Goal: Information Seeking & Learning: Compare options

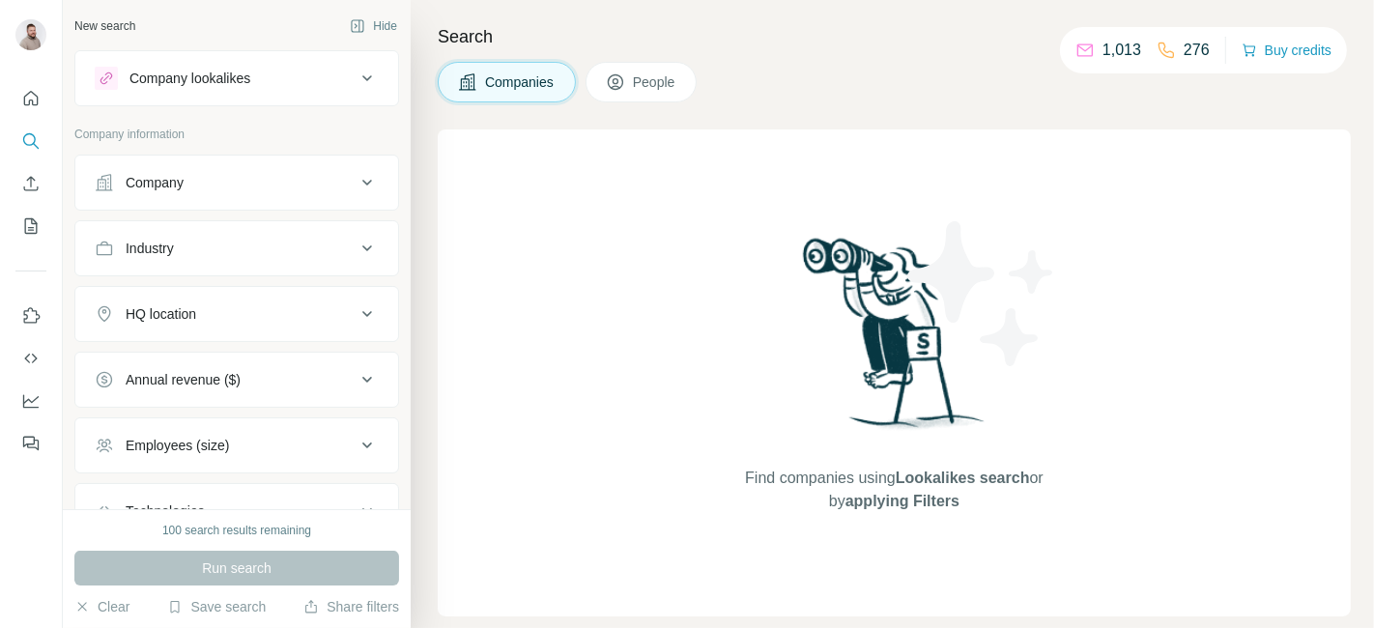
click at [259, 89] on button "Company lookalikes" at bounding box center [236, 78] width 323 height 46
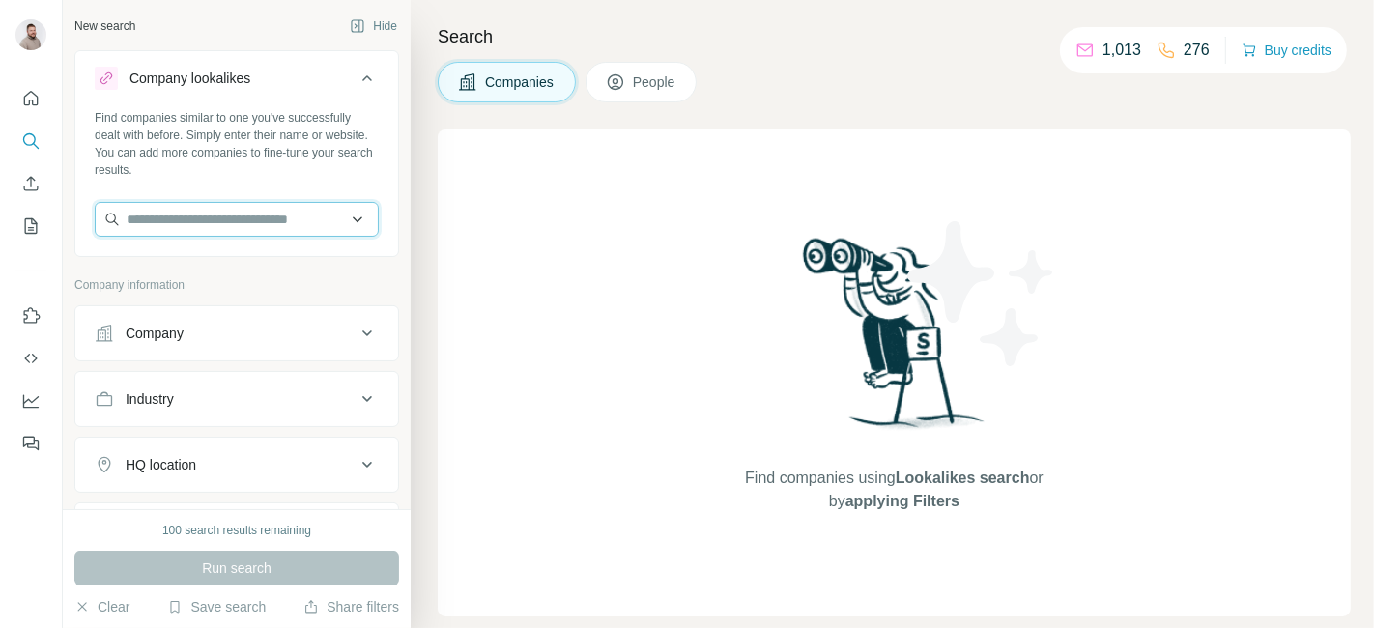
click at [198, 224] on input "text" at bounding box center [237, 219] width 284 height 35
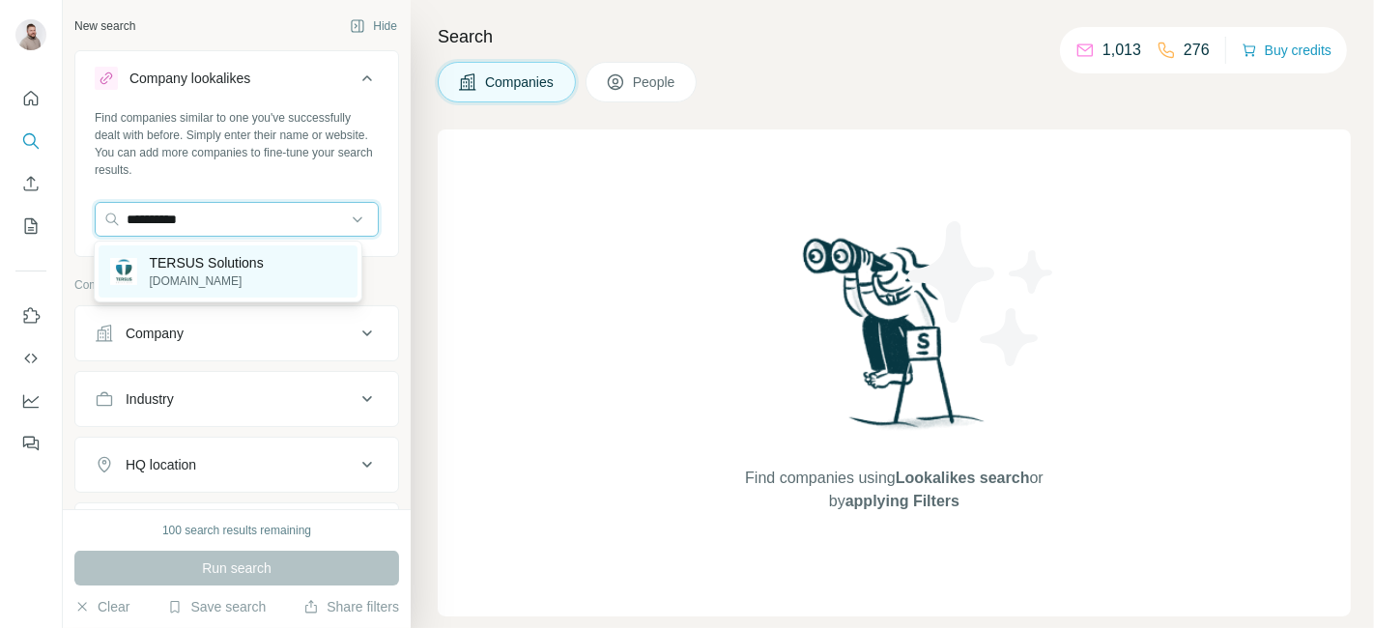
type input "**********"
click at [198, 258] on p "TERSUS Solutions" at bounding box center [206, 262] width 114 height 19
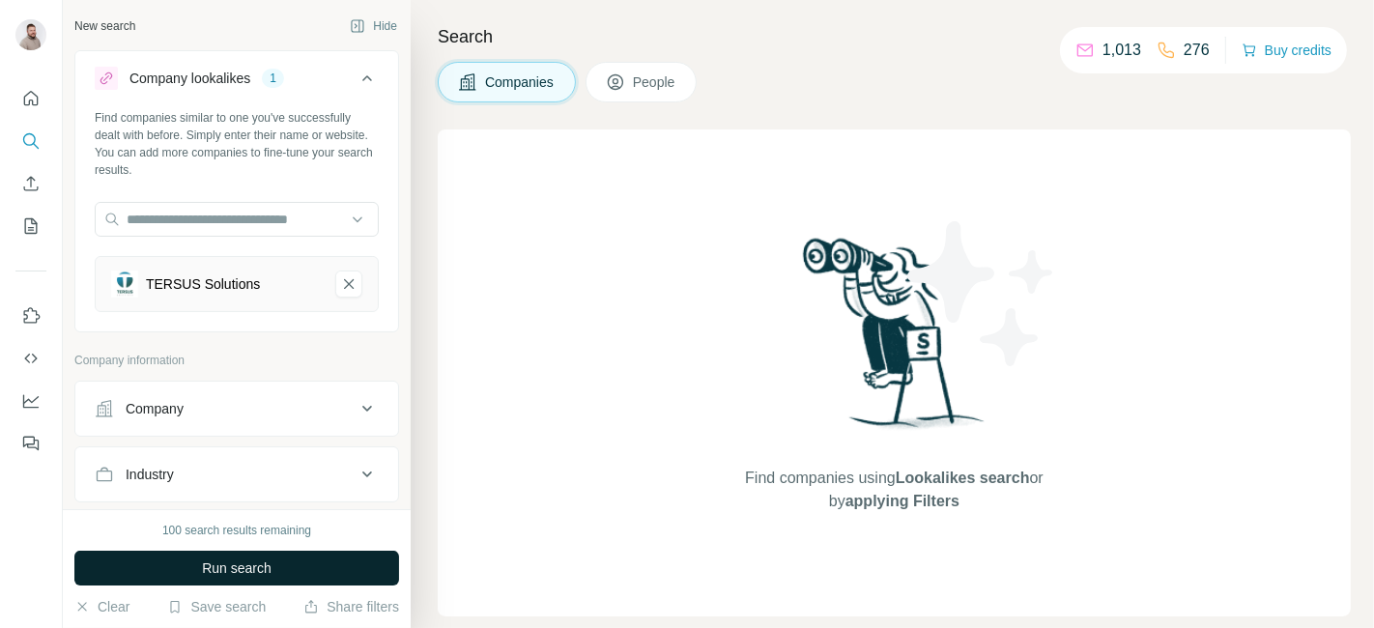
click at [217, 567] on span "Run search" at bounding box center [237, 567] width 70 height 19
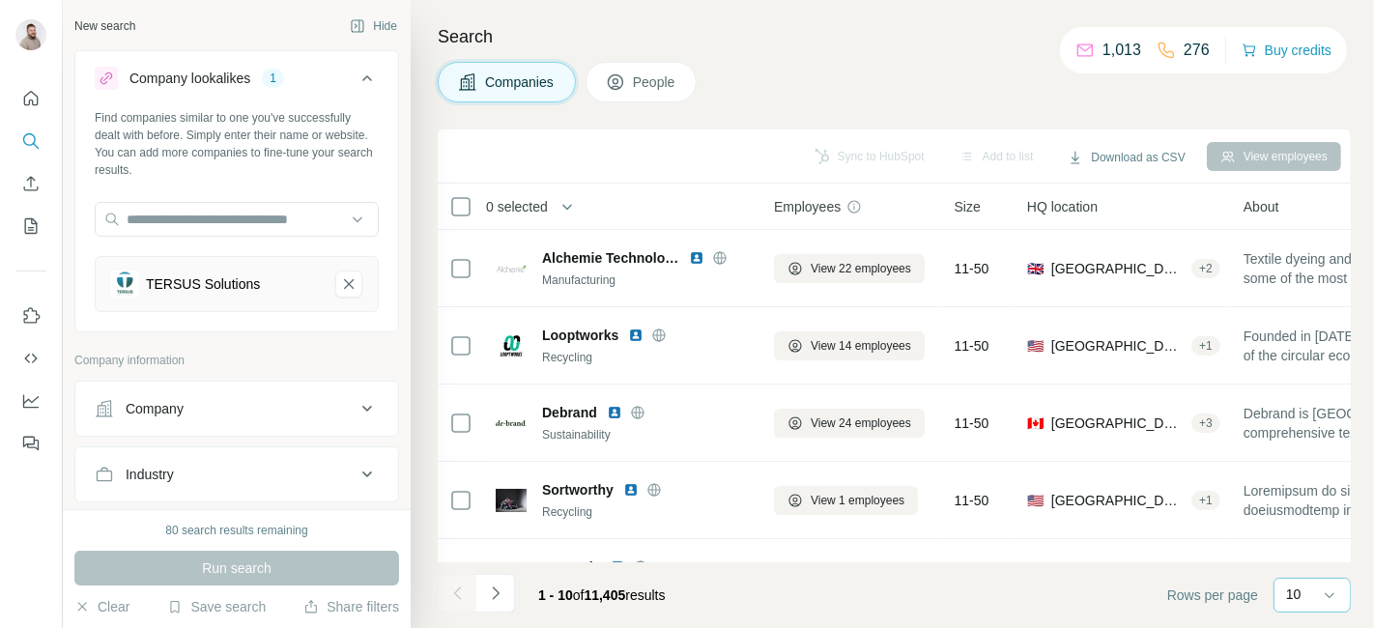
click at [1316, 590] on div "10" at bounding box center [1310, 593] width 48 height 19
click at [1307, 444] on div "60" at bounding box center [1312, 448] width 44 height 19
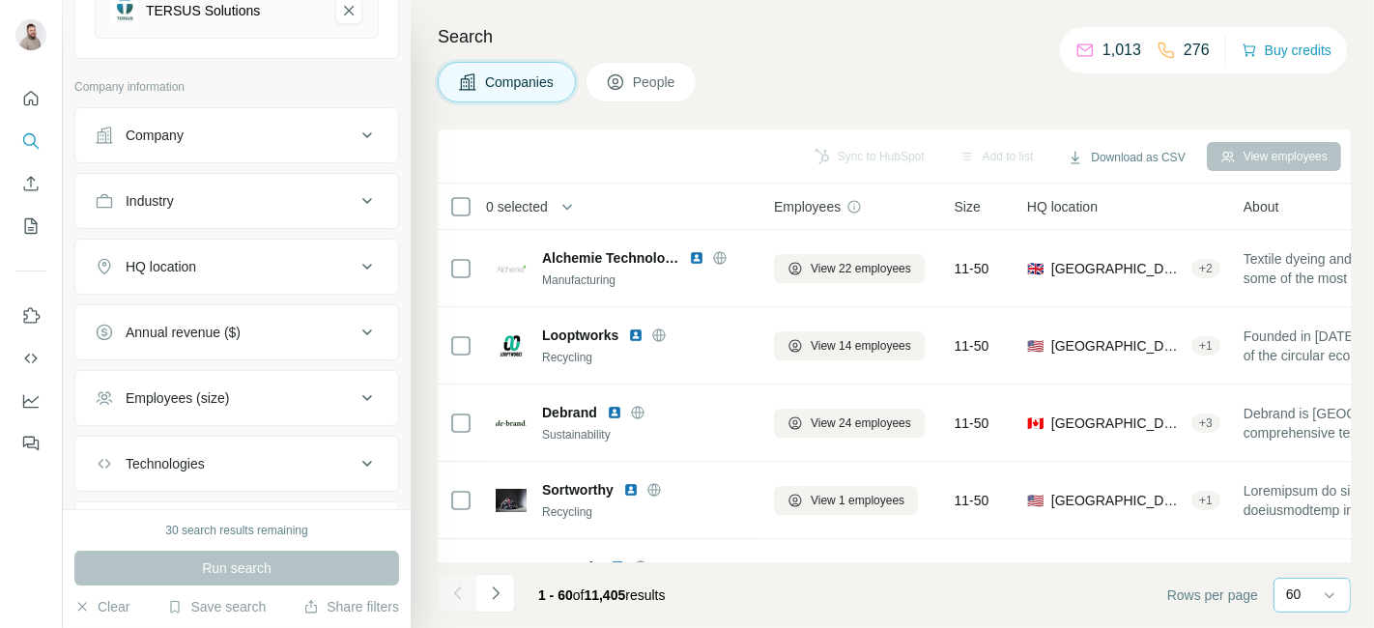
scroll to position [289, 0]
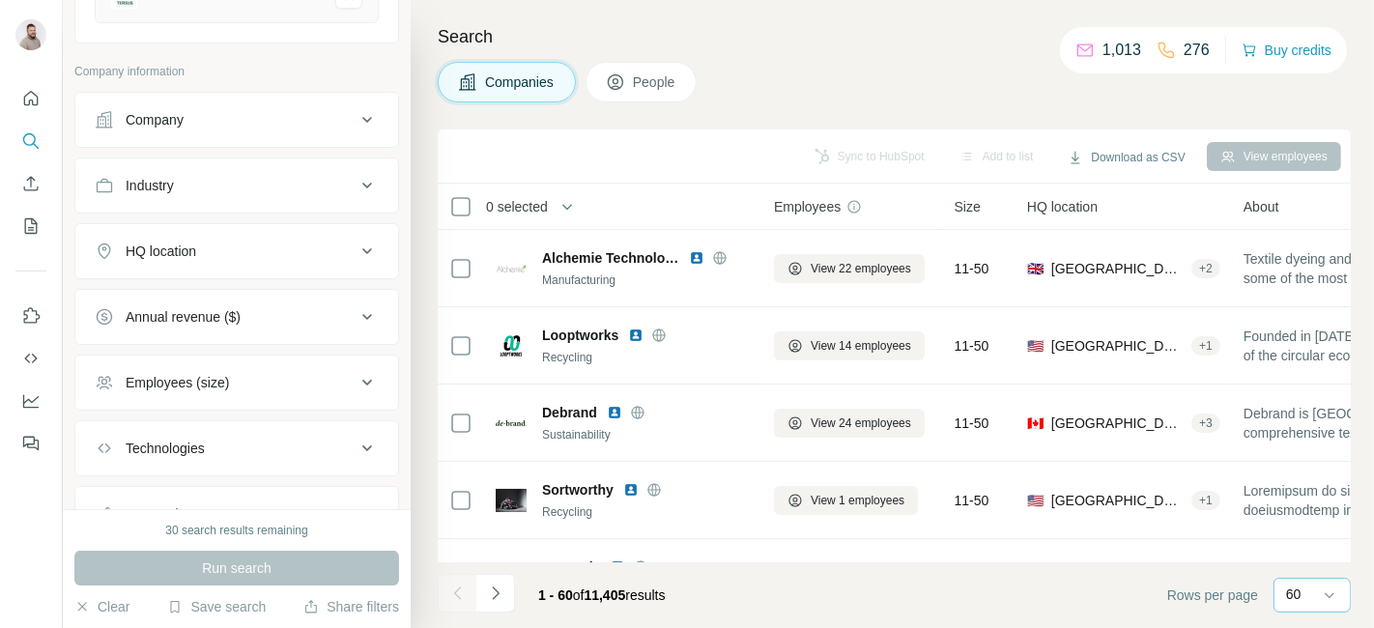
click at [292, 378] on div "Employees (size)" at bounding box center [225, 382] width 261 height 19
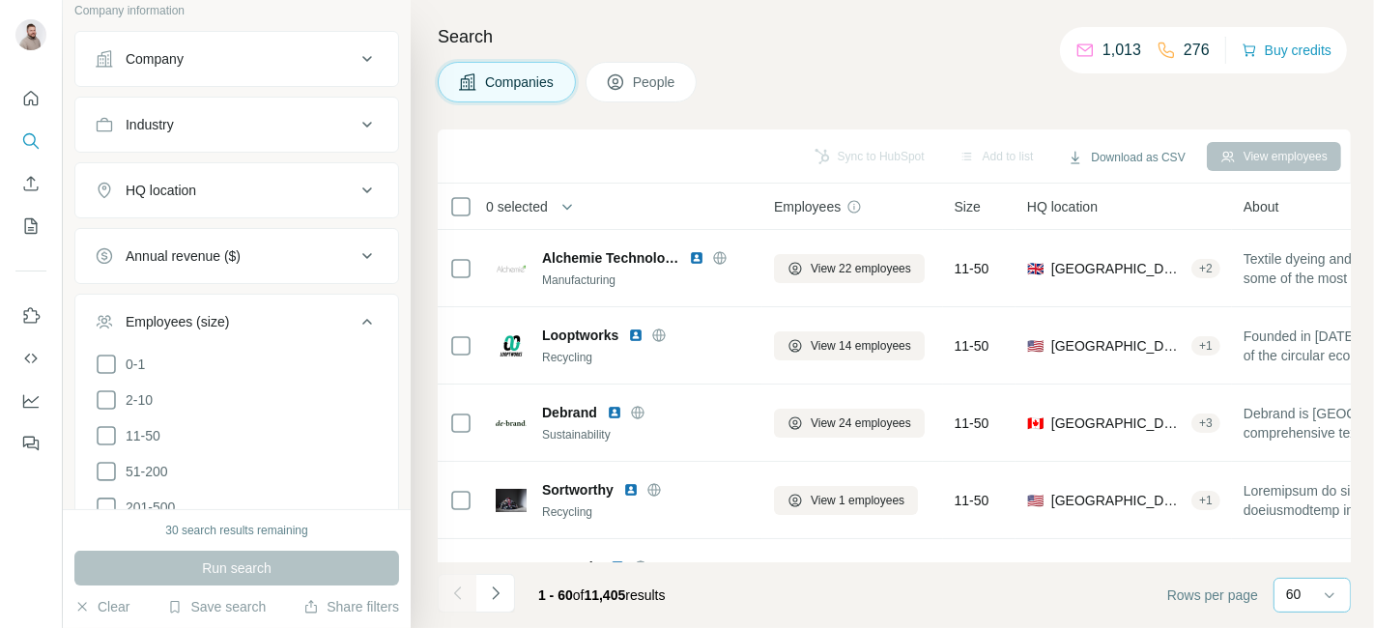
scroll to position [436, 0]
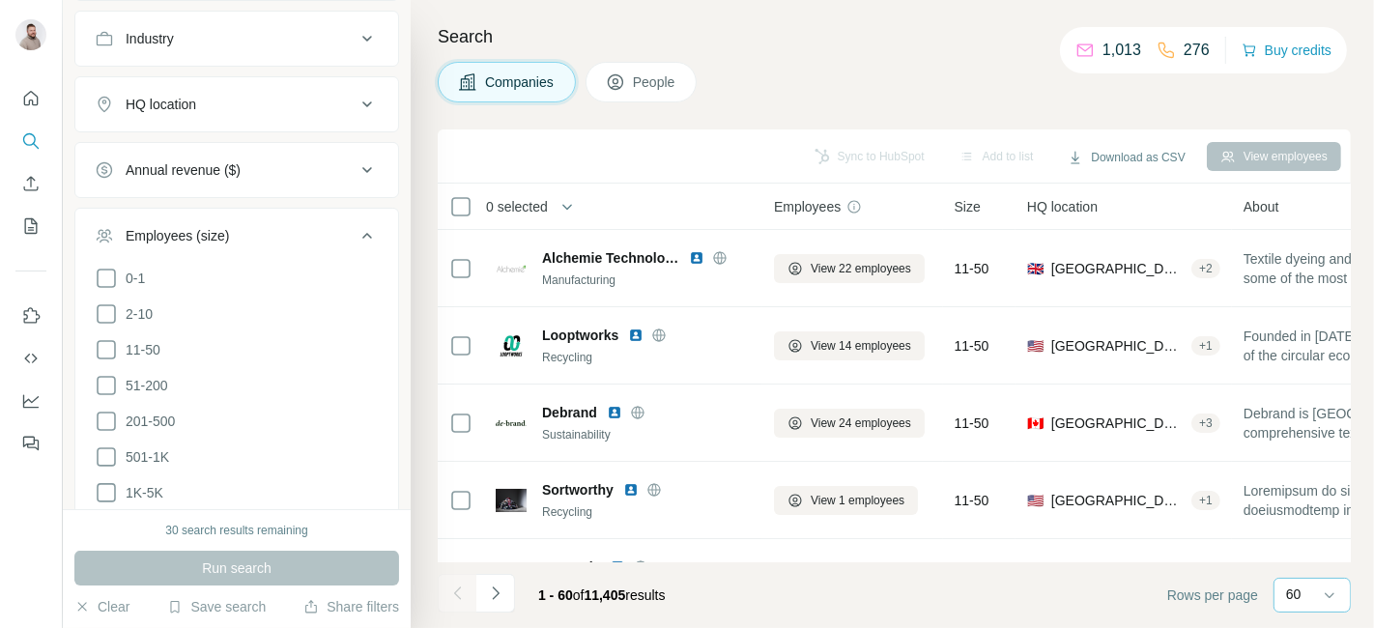
click at [332, 241] on div "Employees (size)" at bounding box center [225, 235] width 261 height 19
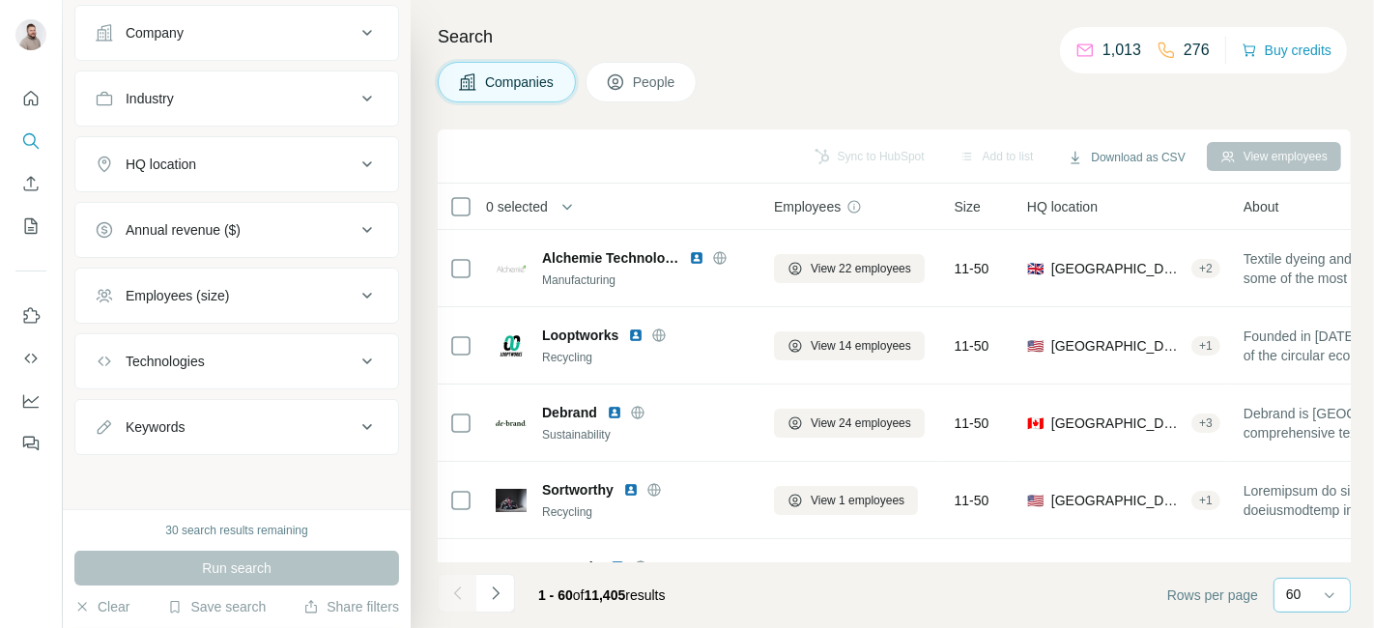
scroll to position [370, 0]
click at [234, 164] on div "HQ location" at bounding box center [225, 169] width 261 height 19
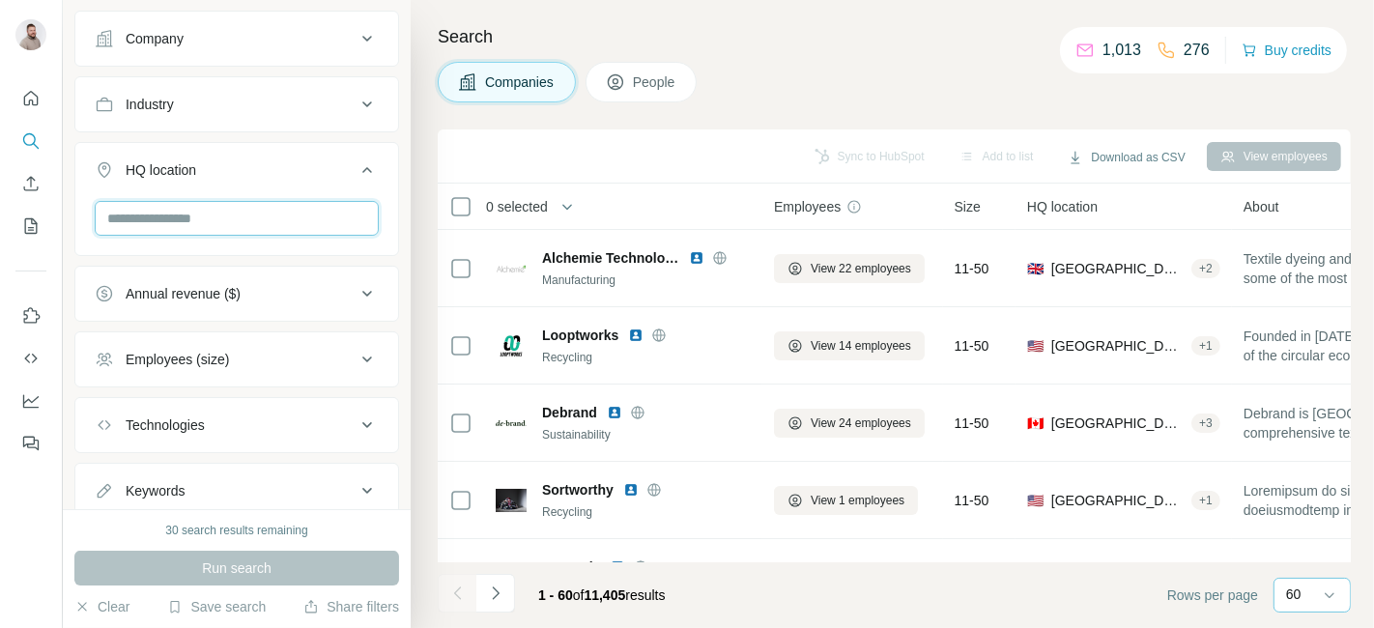
click at [224, 213] on input "text" at bounding box center [237, 218] width 284 height 35
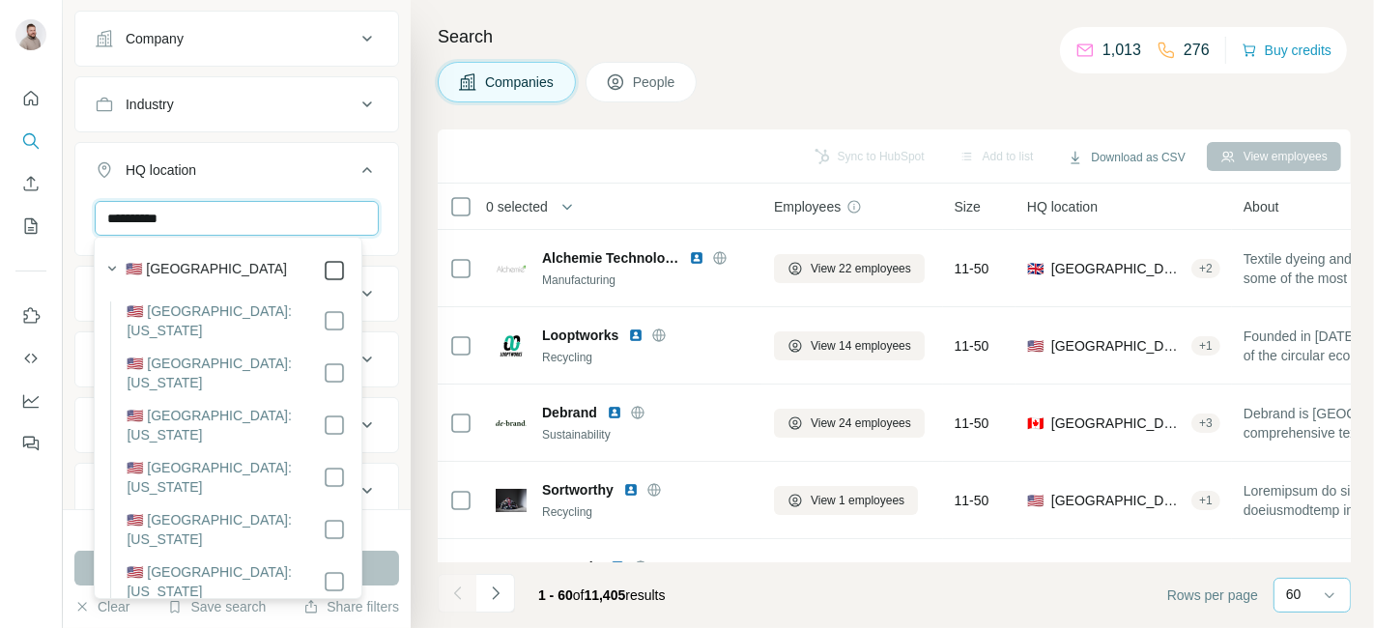
type input "**********"
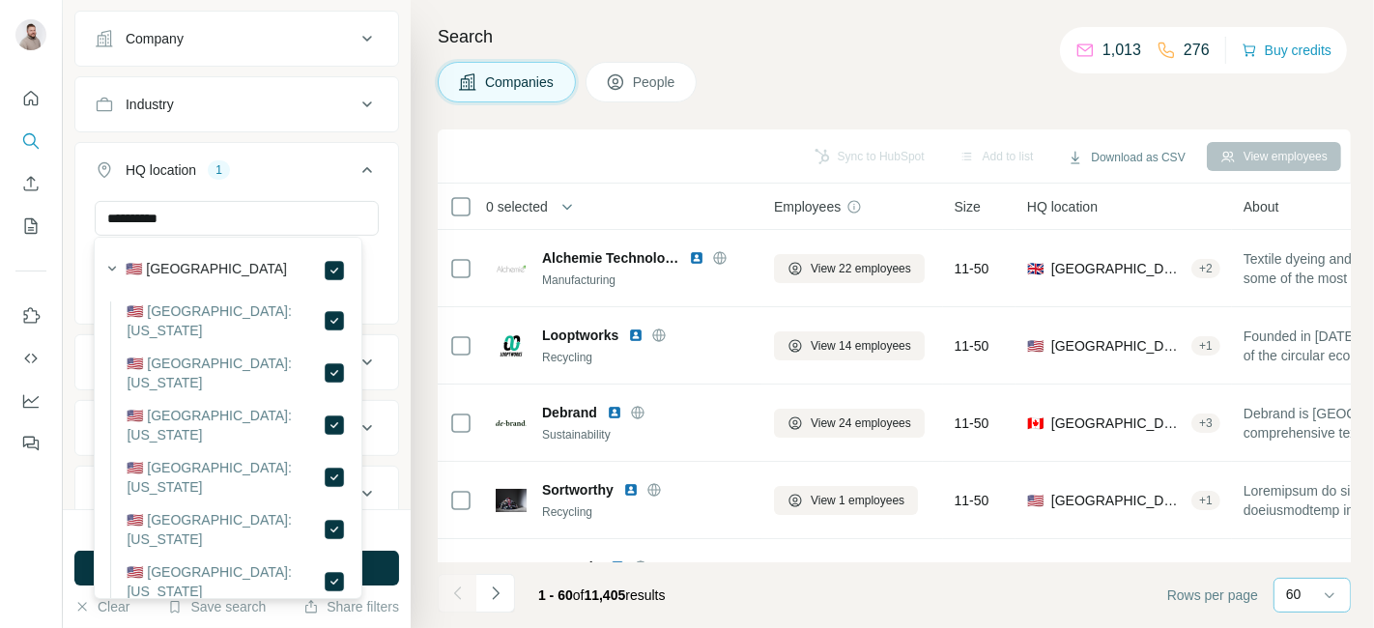
click at [807, 68] on div "Companies People" at bounding box center [894, 82] width 913 height 41
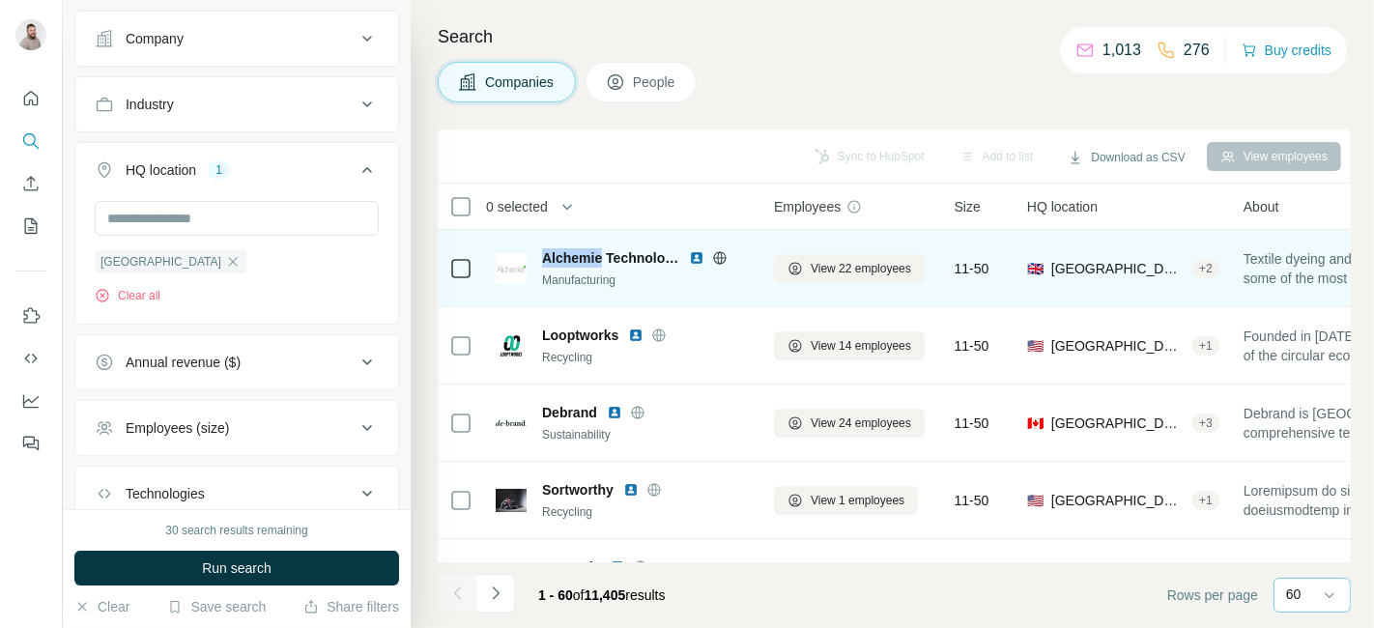
drag, startPoint x: 545, startPoint y: 255, endPoint x: 601, endPoint y: 252, distance: 56.1
click at [601, 252] on span "Alchemie Technology" at bounding box center [610, 257] width 137 height 19
copy span "Alchemie"
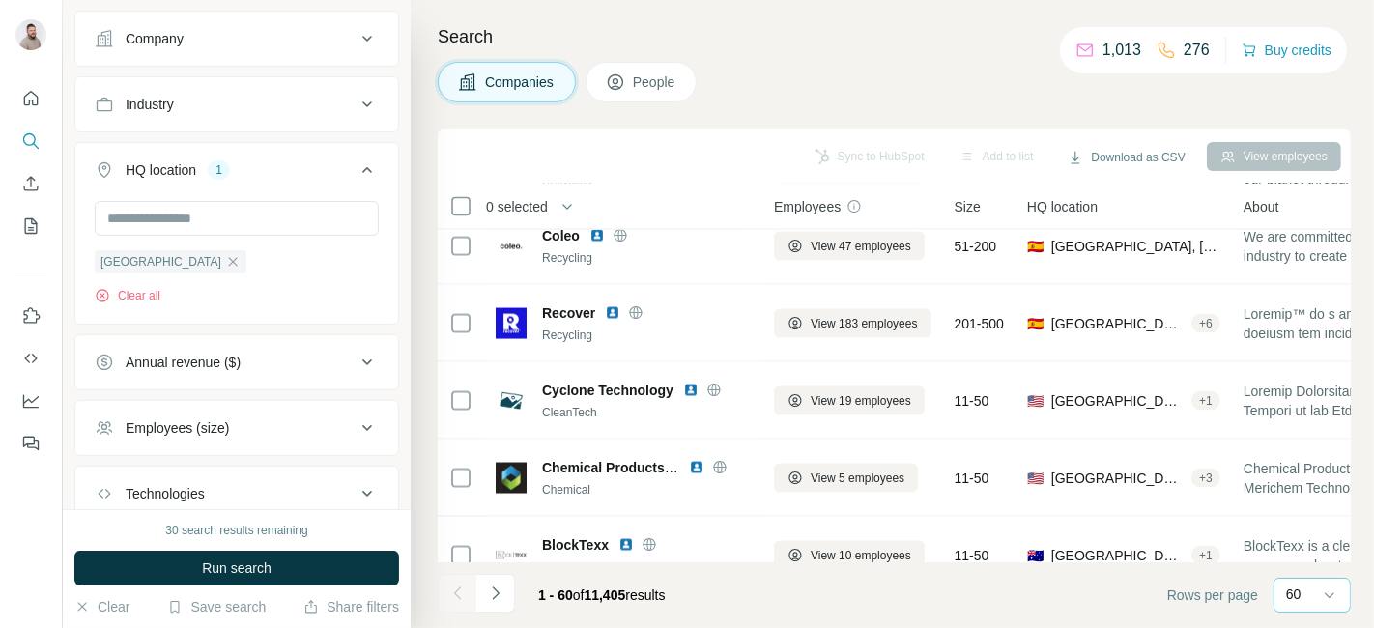
scroll to position [2680, 0]
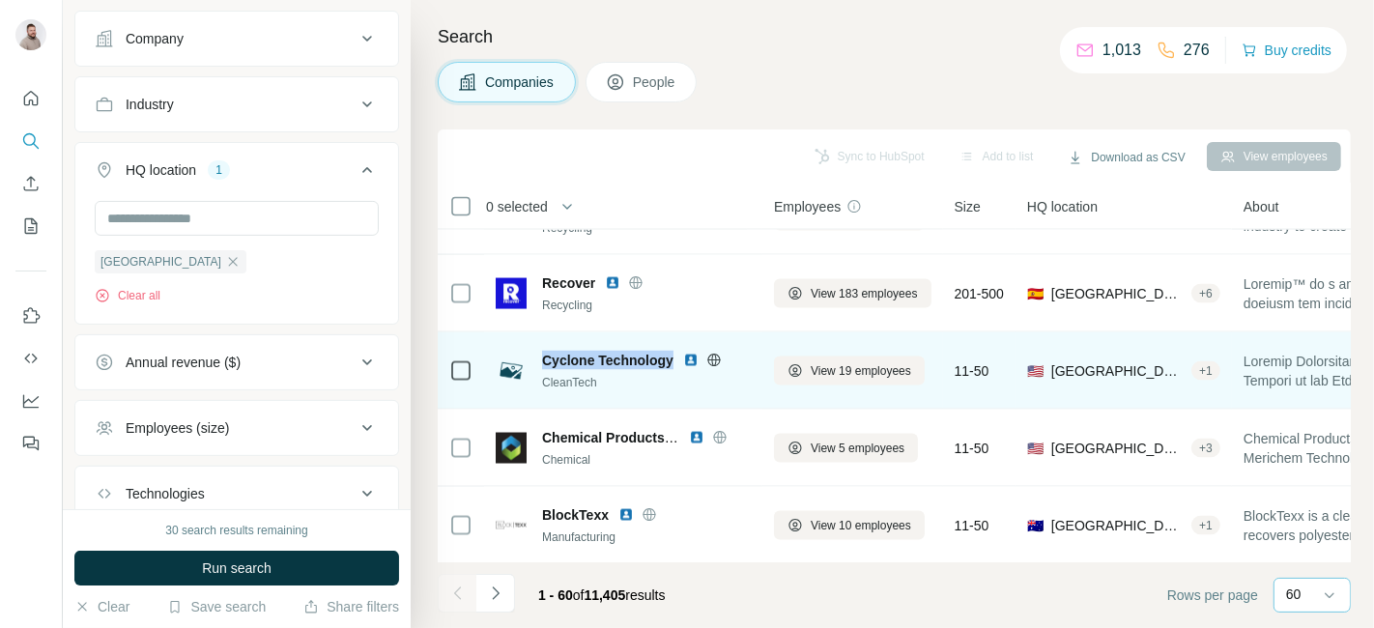
drag, startPoint x: 678, startPoint y: 355, endPoint x: 546, endPoint y: 357, distance: 132.4
click at [546, 357] on div "Cyclone Technology" at bounding box center [646, 360] width 209 height 19
drag, startPoint x: 558, startPoint y: 357, endPoint x: 642, endPoint y: 377, distance: 86.2
copy span "Cyclone Technology"
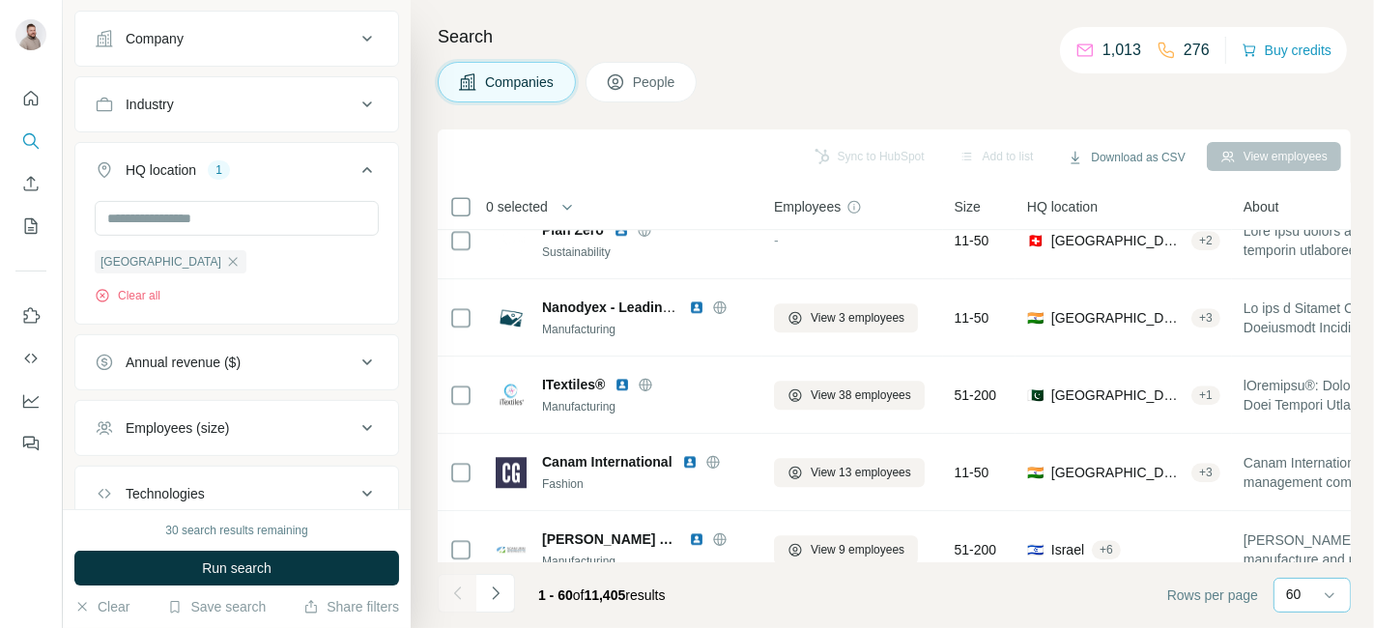
scroll to position [4313, 0]
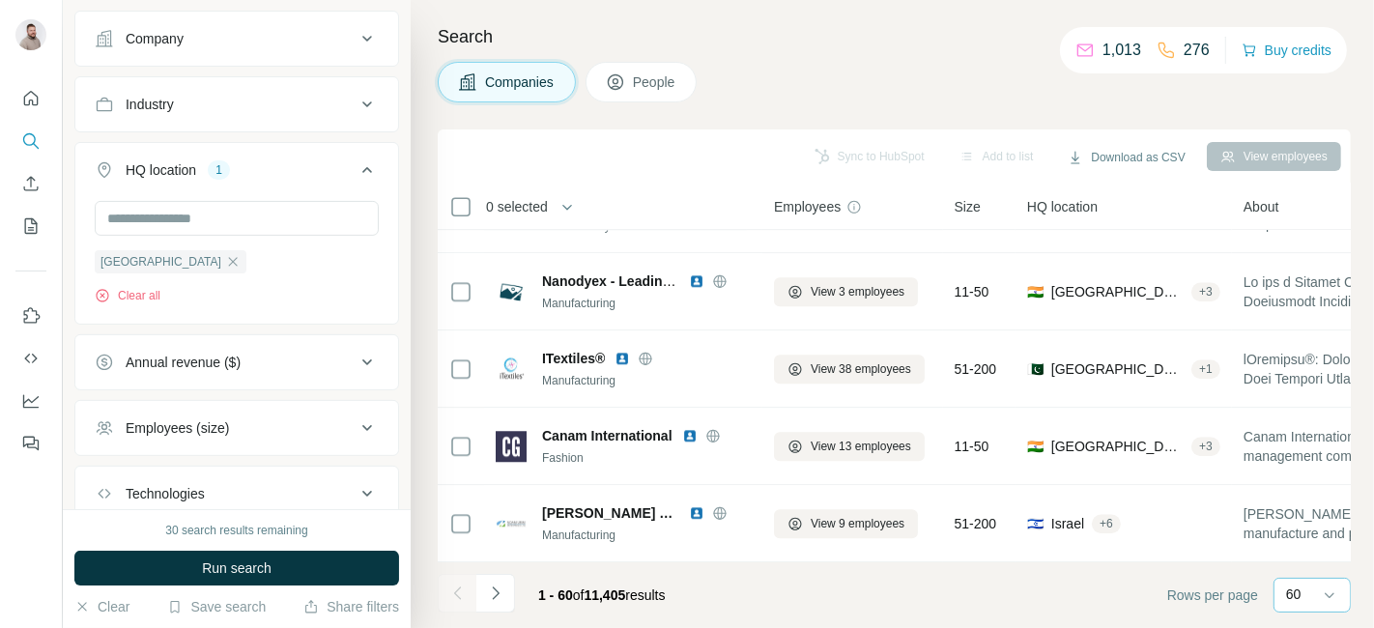
click at [286, 429] on div "Employees (size)" at bounding box center [225, 427] width 261 height 19
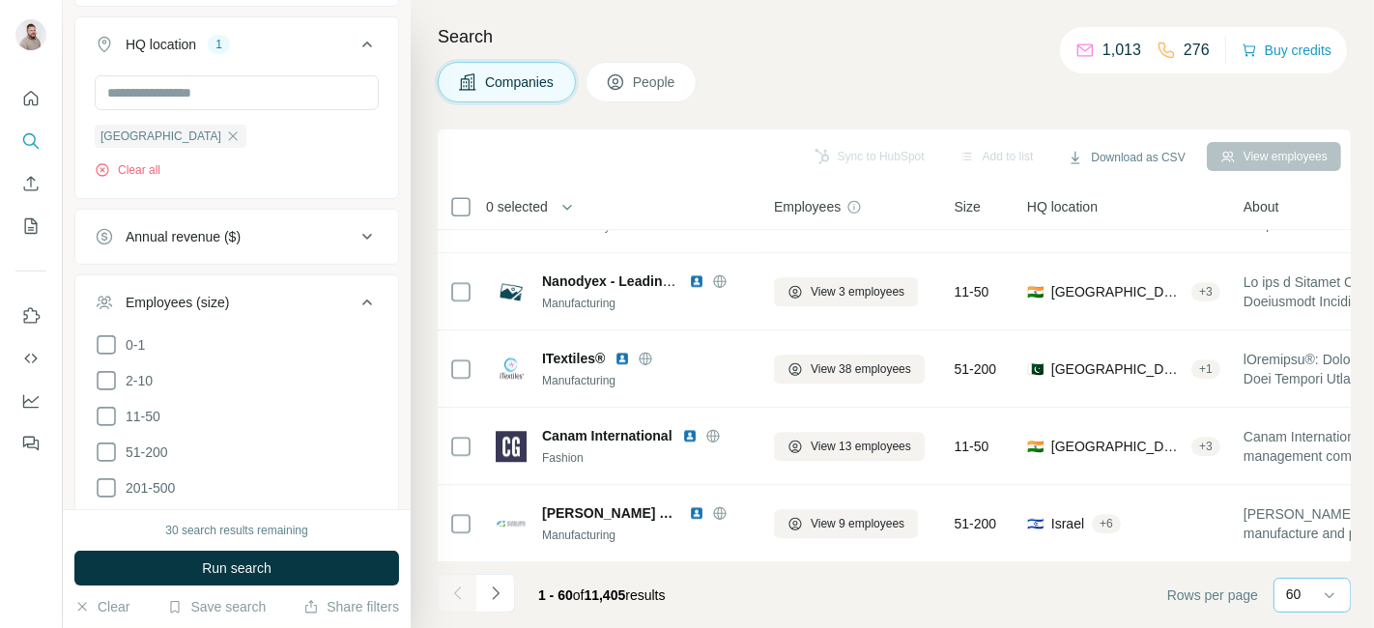
scroll to position [504, 0]
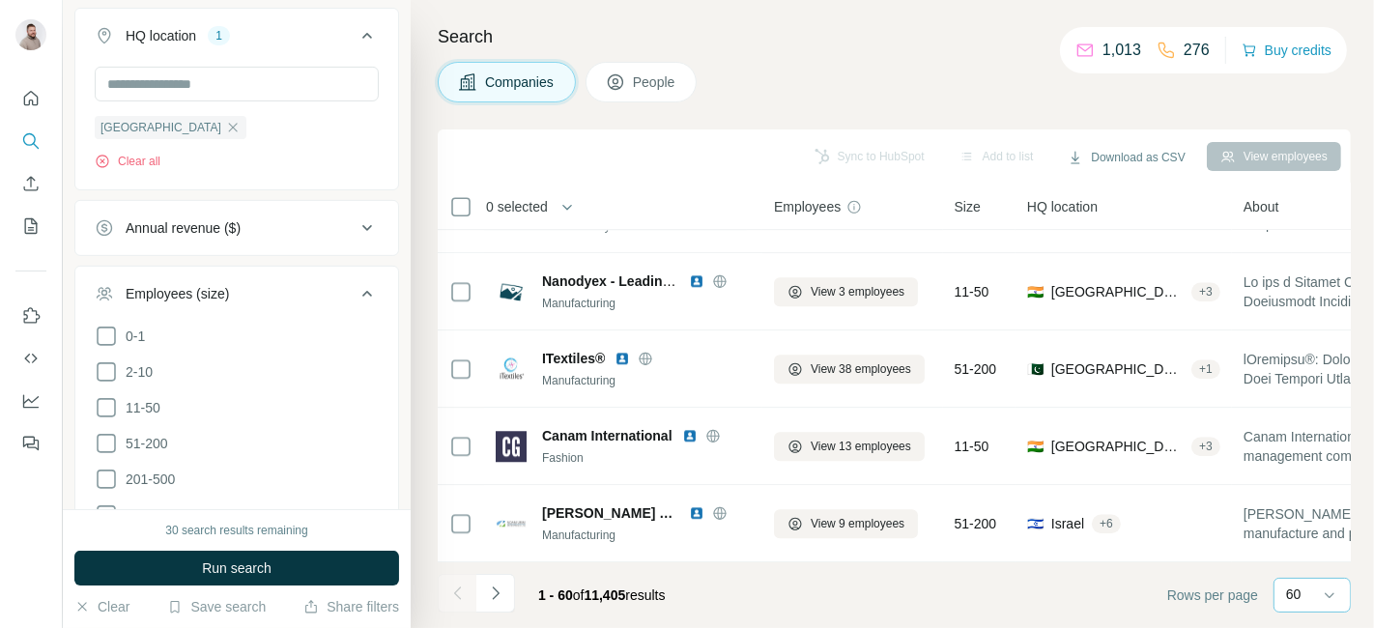
click at [230, 560] on span "Run search" at bounding box center [237, 567] width 70 height 19
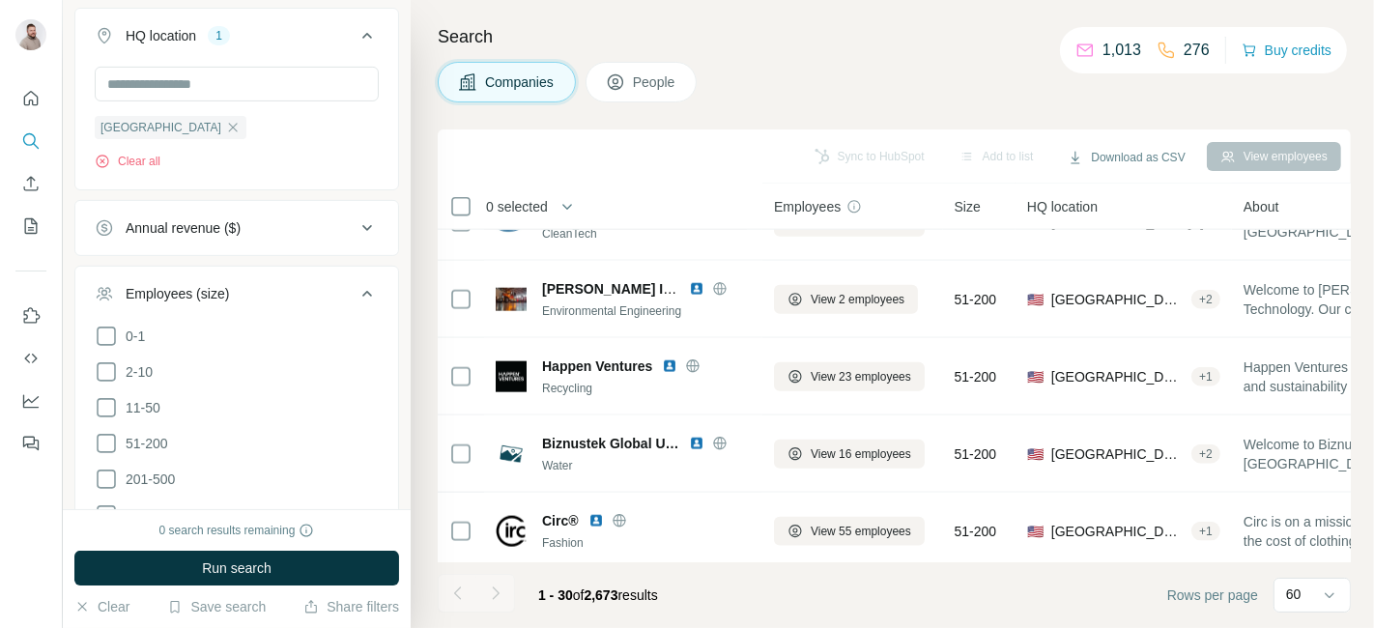
scroll to position [1995, 0]
